Goal: Go to known website: Go to known website

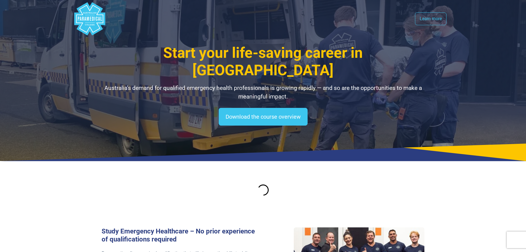
select select "**********"
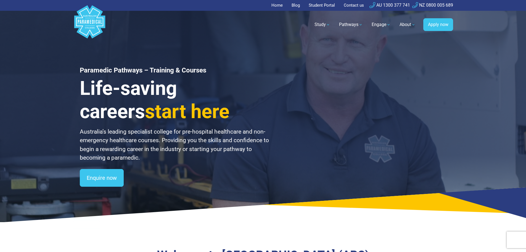
click at [319, 2] on link "Student Portal" at bounding box center [321, 5] width 33 height 11
click at [321, 4] on link "Student Portal" at bounding box center [321, 5] width 33 height 11
